Goal: Task Accomplishment & Management: Complete application form

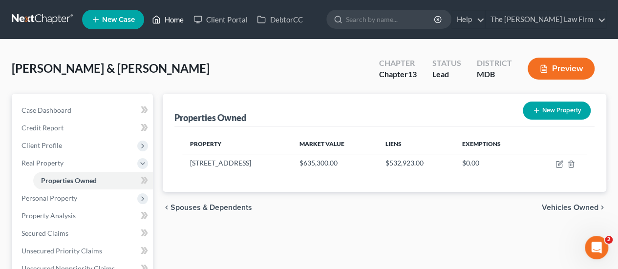
click at [177, 23] on link "Home" at bounding box center [168, 20] width 42 height 18
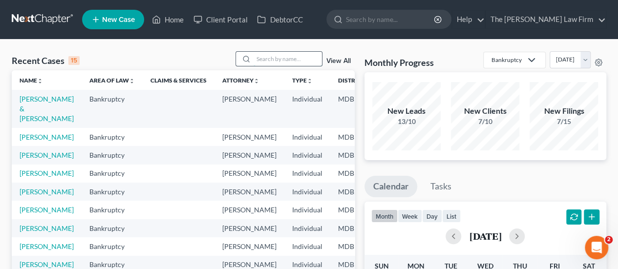
click at [285, 59] on input "search" at bounding box center [288, 59] width 68 height 14
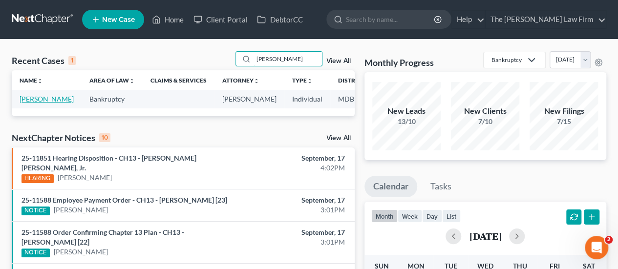
type input "[PERSON_NAME]"
click at [33, 101] on link "[PERSON_NAME]" at bounding box center [47, 99] width 54 height 8
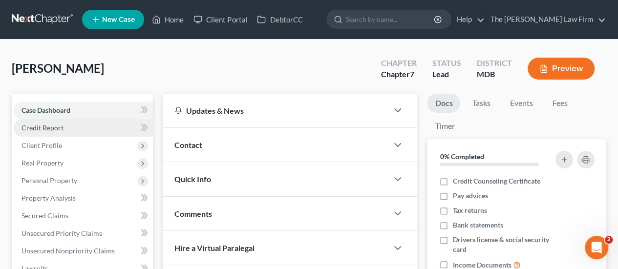
click at [50, 128] on span "Credit Report" at bounding box center [42, 128] width 42 height 8
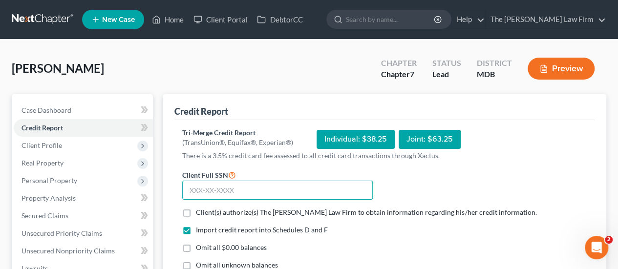
click at [208, 192] on input "text" at bounding box center [277, 191] width 191 height 20
type input "215-02-5924"
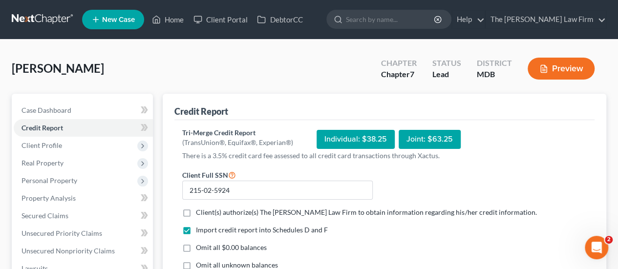
click at [196, 215] on label "Client(s) authorize(s) The [PERSON_NAME] Law Firm to obtain information regardi…" at bounding box center [366, 213] width 341 height 10
click at [200, 214] on input "Client(s) authorize(s) The [PERSON_NAME] Law Firm to obtain information regardi…" at bounding box center [203, 211] width 6 height 6
checkbox input "true"
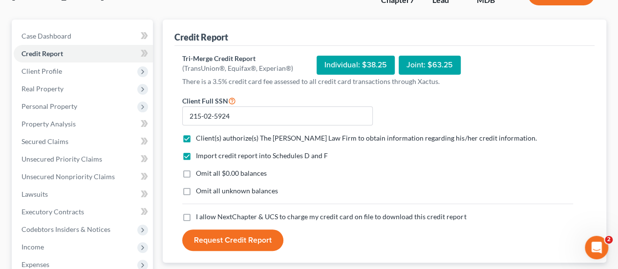
scroll to position [98, 0]
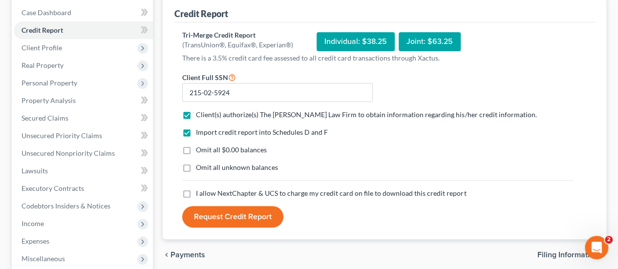
click at [196, 148] on label "Omit all $0.00 balances" at bounding box center [231, 150] width 71 height 10
click at [200, 148] on input "Omit all $0.00 balances" at bounding box center [203, 148] width 6 height 6
checkbox input "true"
click at [196, 167] on label "Omit all unknown balances" at bounding box center [237, 168] width 82 height 10
click at [200, 167] on input "Omit all unknown balances" at bounding box center [203, 166] width 6 height 6
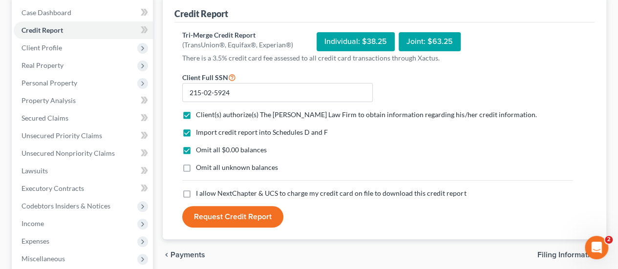
checkbox input "true"
click at [196, 193] on label "I allow NextChapter & UCS to charge my credit card on file to download this cre…" at bounding box center [331, 194] width 270 height 10
click at [200, 193] on input "I allow NextChapter & UCS to charge my credit card on file to download this cre…" at bounding box center [203, 192] width 6 height 6
checkbox input "true"
click at [229, 218] on button "Request Credit Report" at bounding box center [232, 216] width 101 height 21
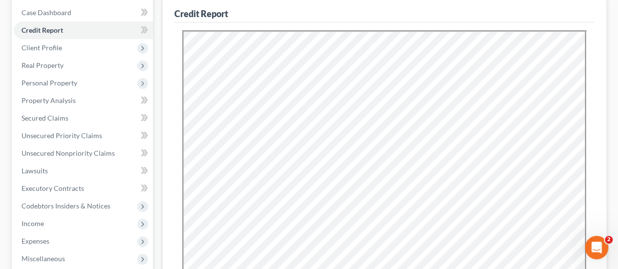
scroll to position [0, 0]
click at [50, 152] on span "Unsecured Nonpriority Claims" at bounding box center [67, 153] width 93 height 8
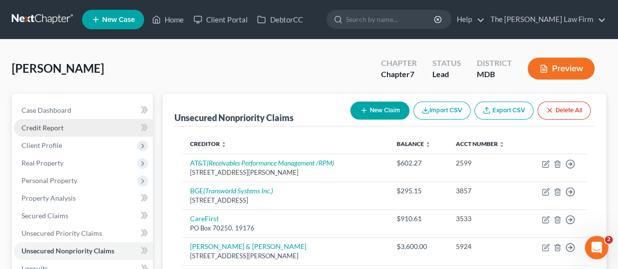
click at [39, 131] on span "Credit Report" at bounding box center [42, 128] width 42 height 8
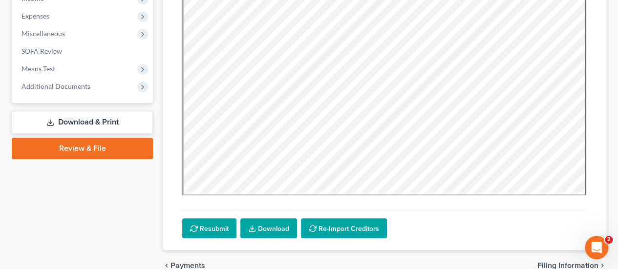
scroll to position [371, 0]
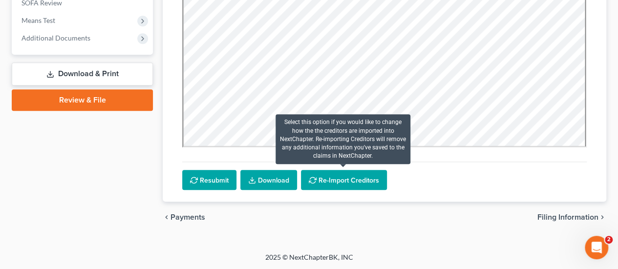
click at [327, 176] on button "Re-Import Creditors" at bounding box center [344, 180] width 86 height 21
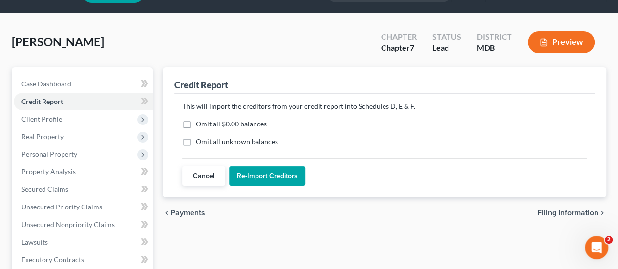
scroll to position [4, 0]
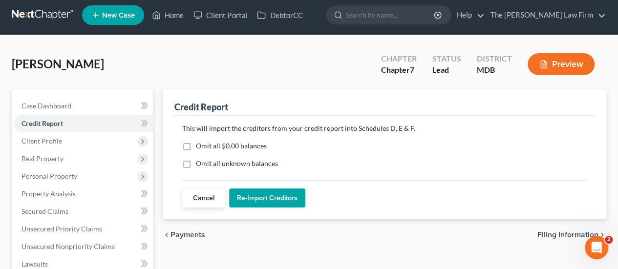
click at [196, 163] on label "Omit all unknown balances" at bounding box center [237, 164] width 82 height 10
click at [200, 163] on input "Omit all unknown balances" at bounding box center [203, 162] width 6 height 6
checkbox input "true"
click at [270, 199] on button "Re-Import Creditors" at bounding box center [267, 199] width 76 height 20
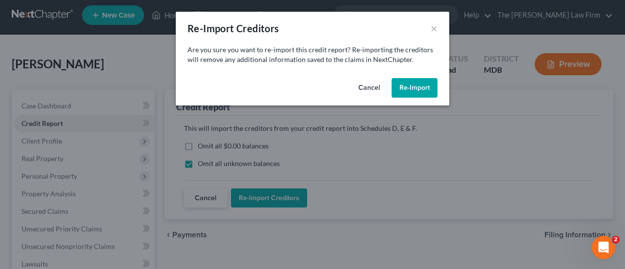
click at [411, 86] on button "Re-Import" at bounding box center [415, 88] width 46 height 20
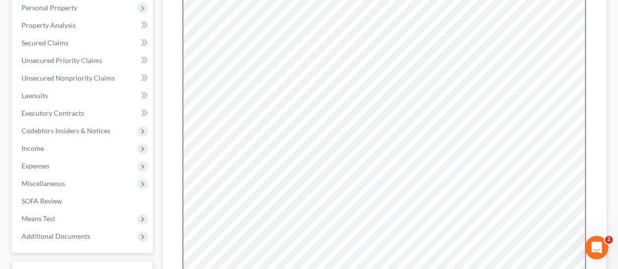
scroll to position [195, 0]
